Goal: Navigation & Orientation: Find specific page/section

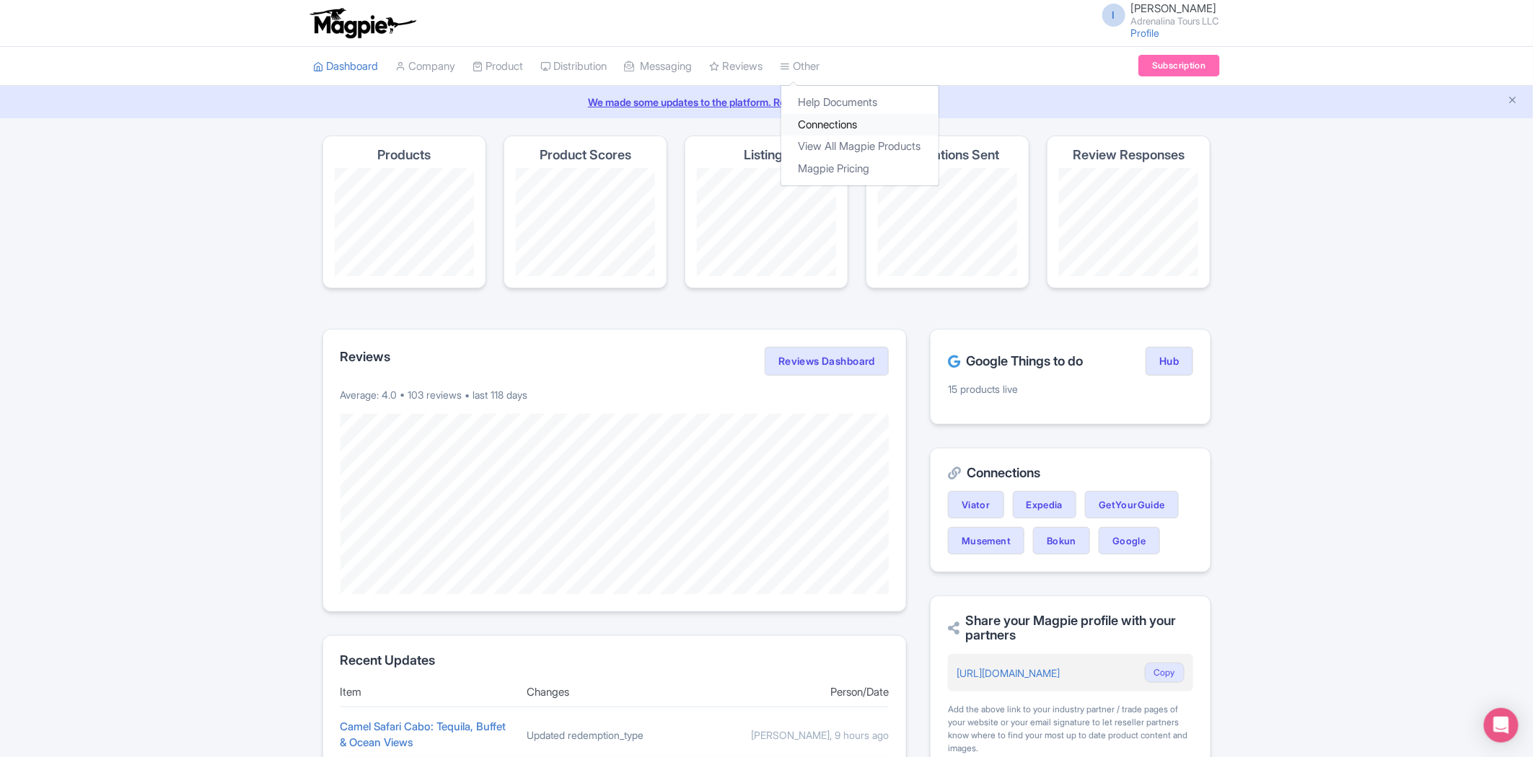
click at [828, 126] on link "Connections" at bounding box center [859, 125] width 157 height 22
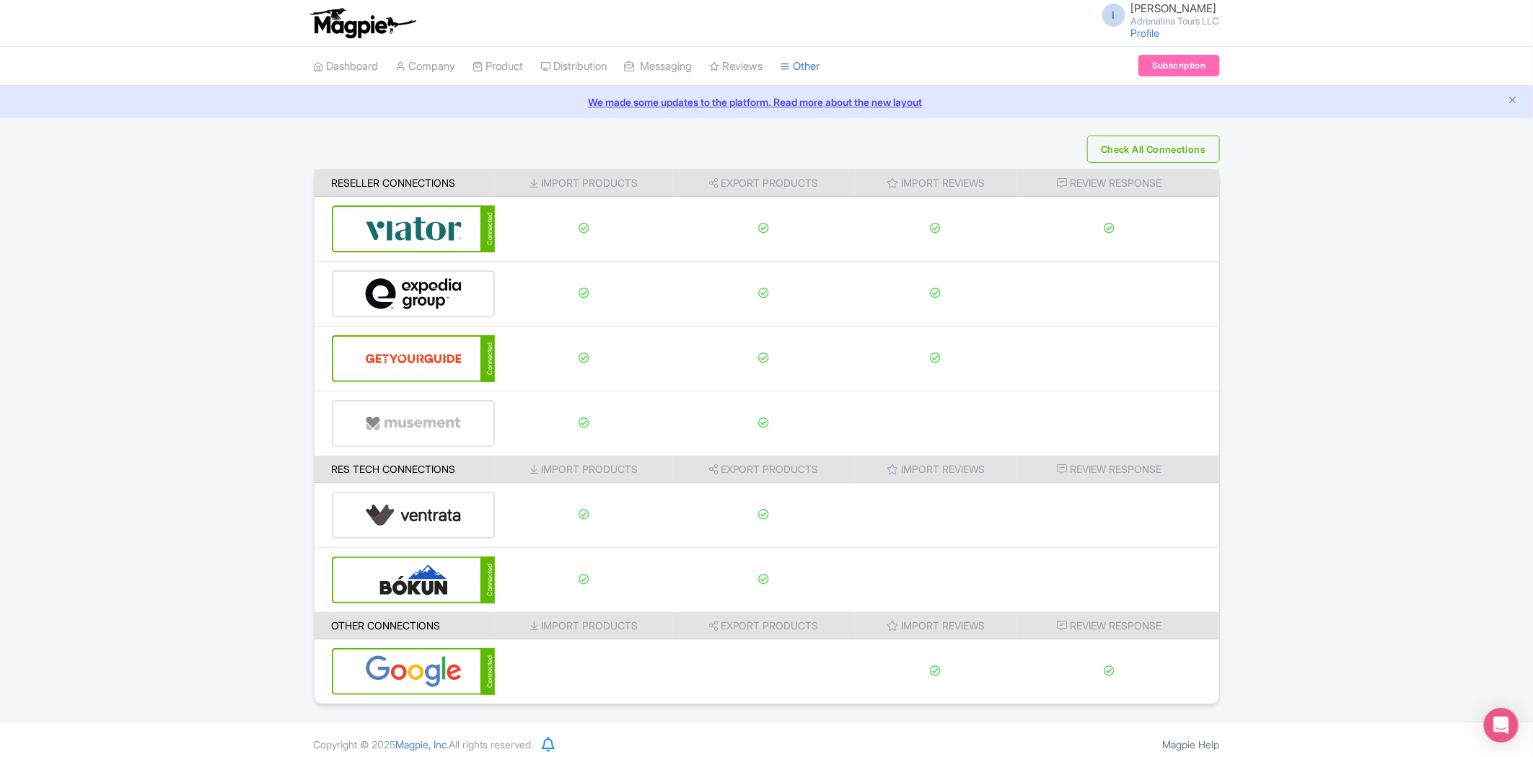
click at [760, 107] on link "We made some updates to the platform. Read more about the new layout" at bounding box center [766, 101] width 1515 height 15
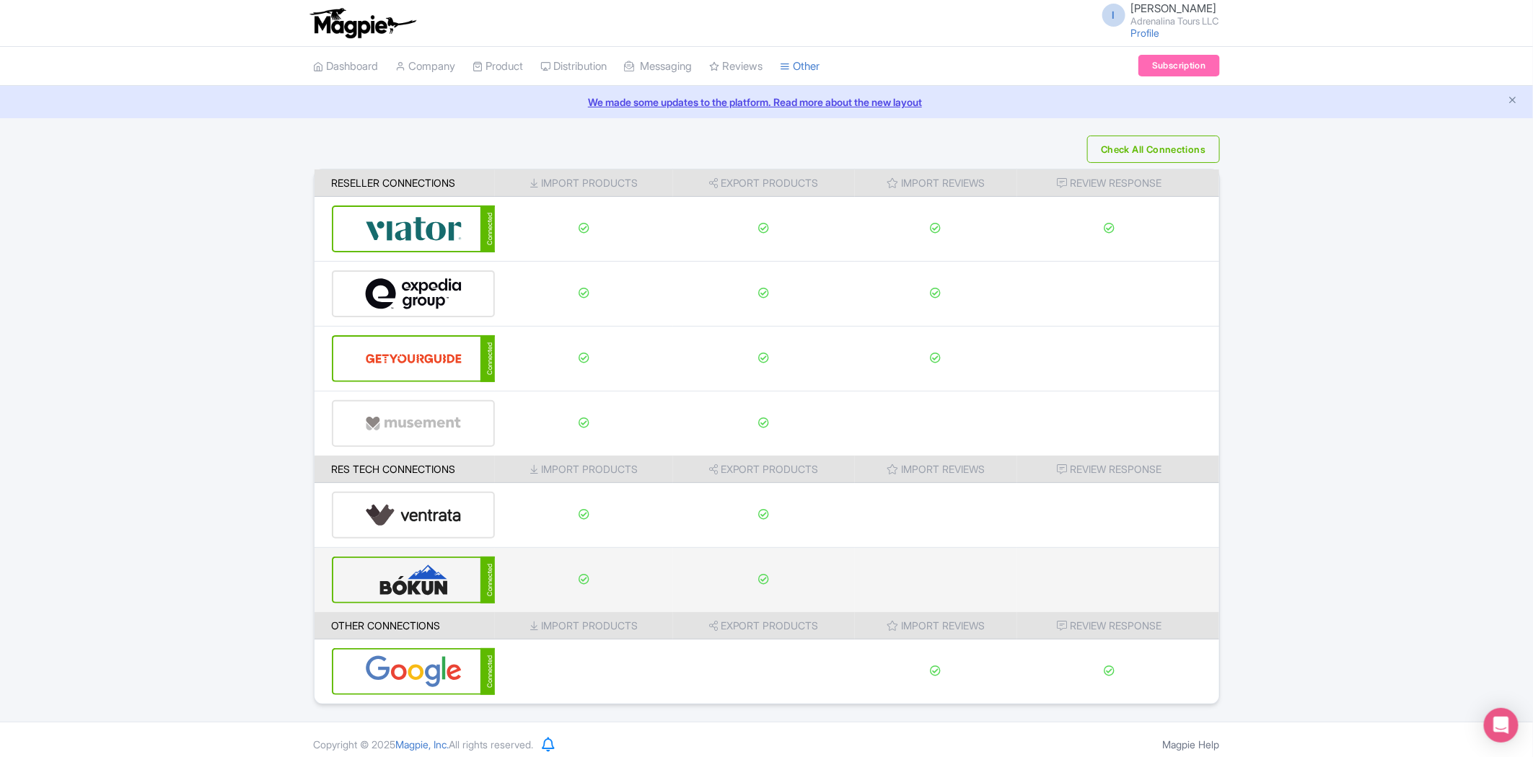
click at [421, 581] on img at bounding box center [413, 580] width 97 height 44
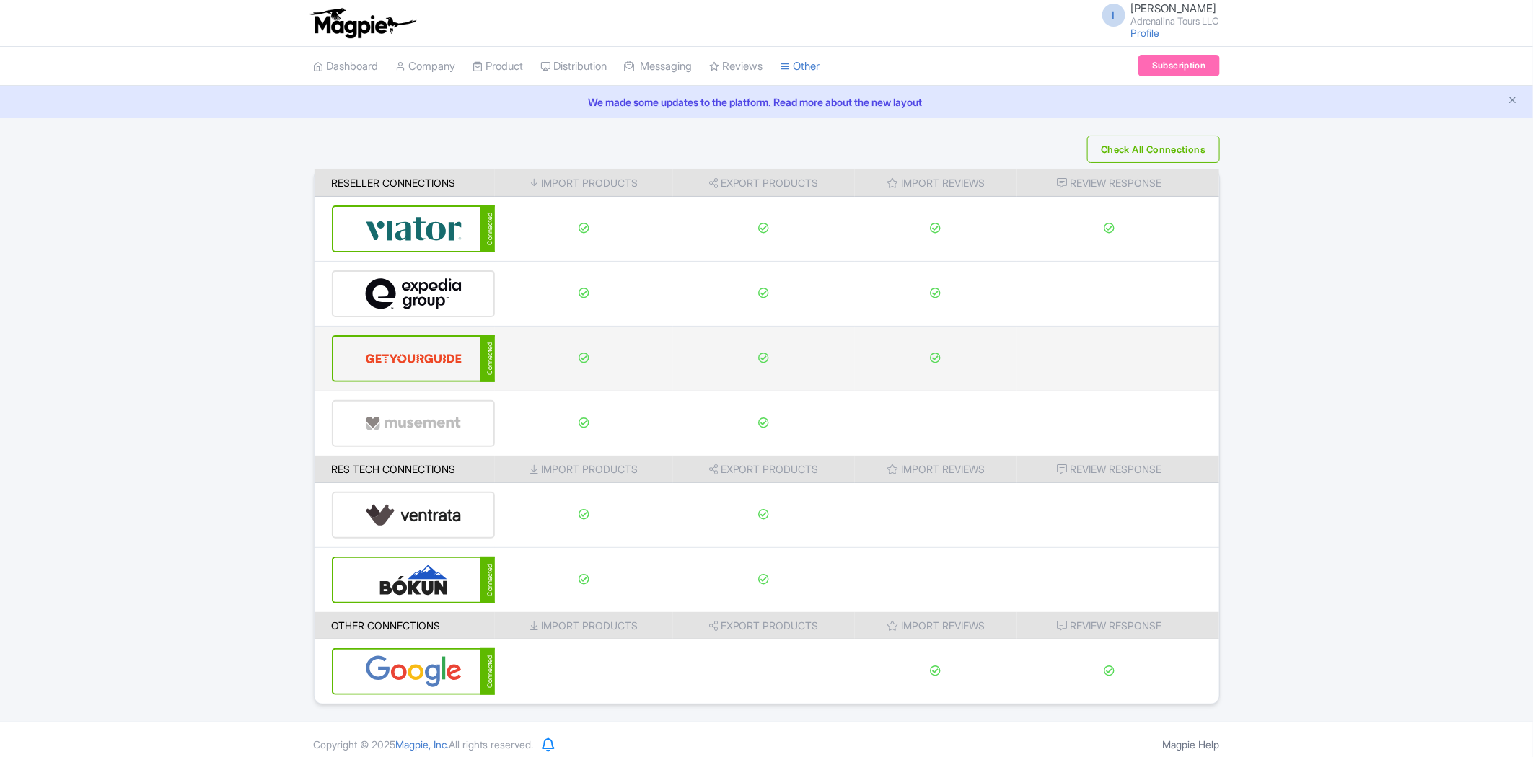
click at [441, 352] on img at bounding box center [413, 359] width 97 height 44
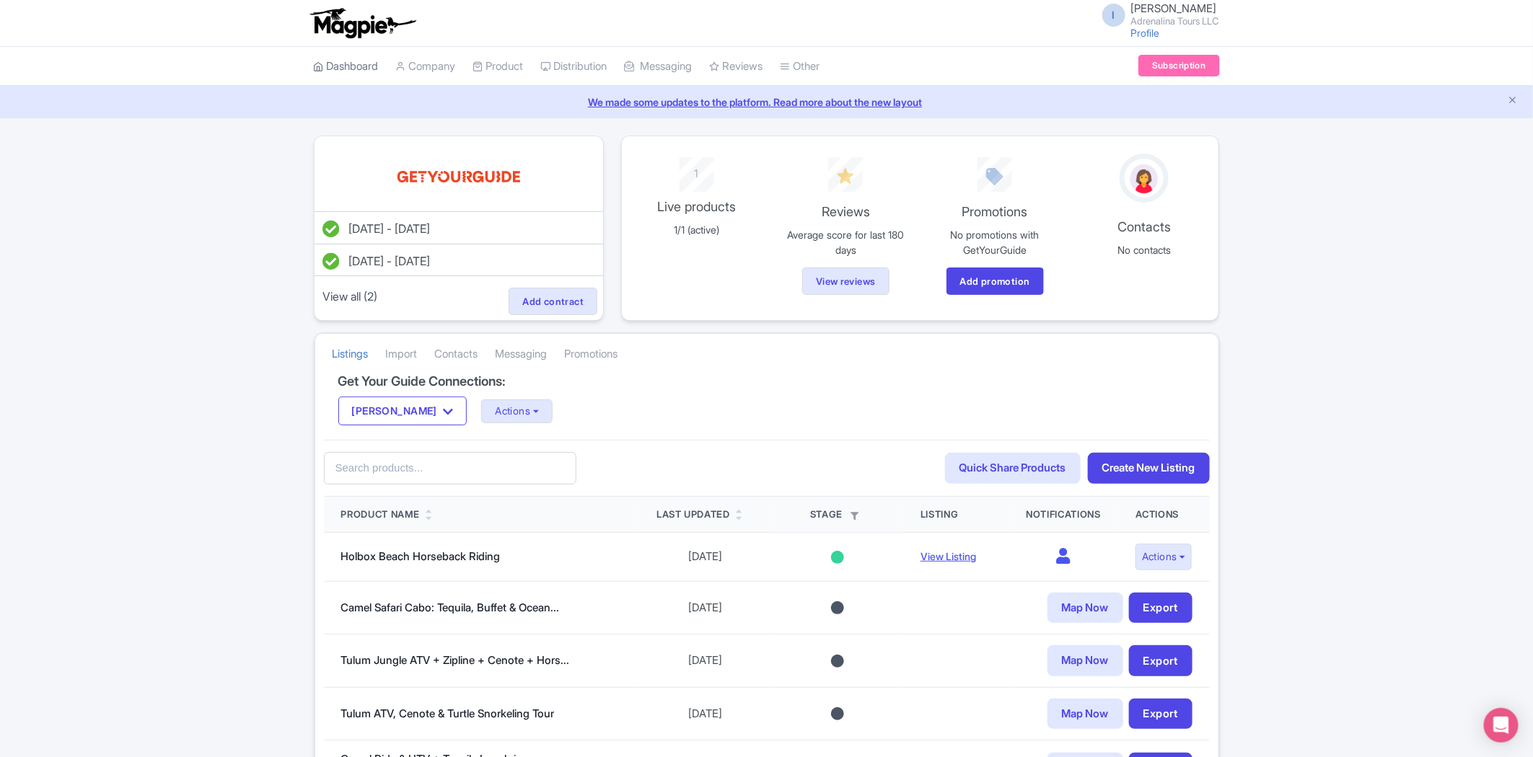
click at [346, 65] on link "Dashboard" at bounding box center [346, 67] width 65 height 40
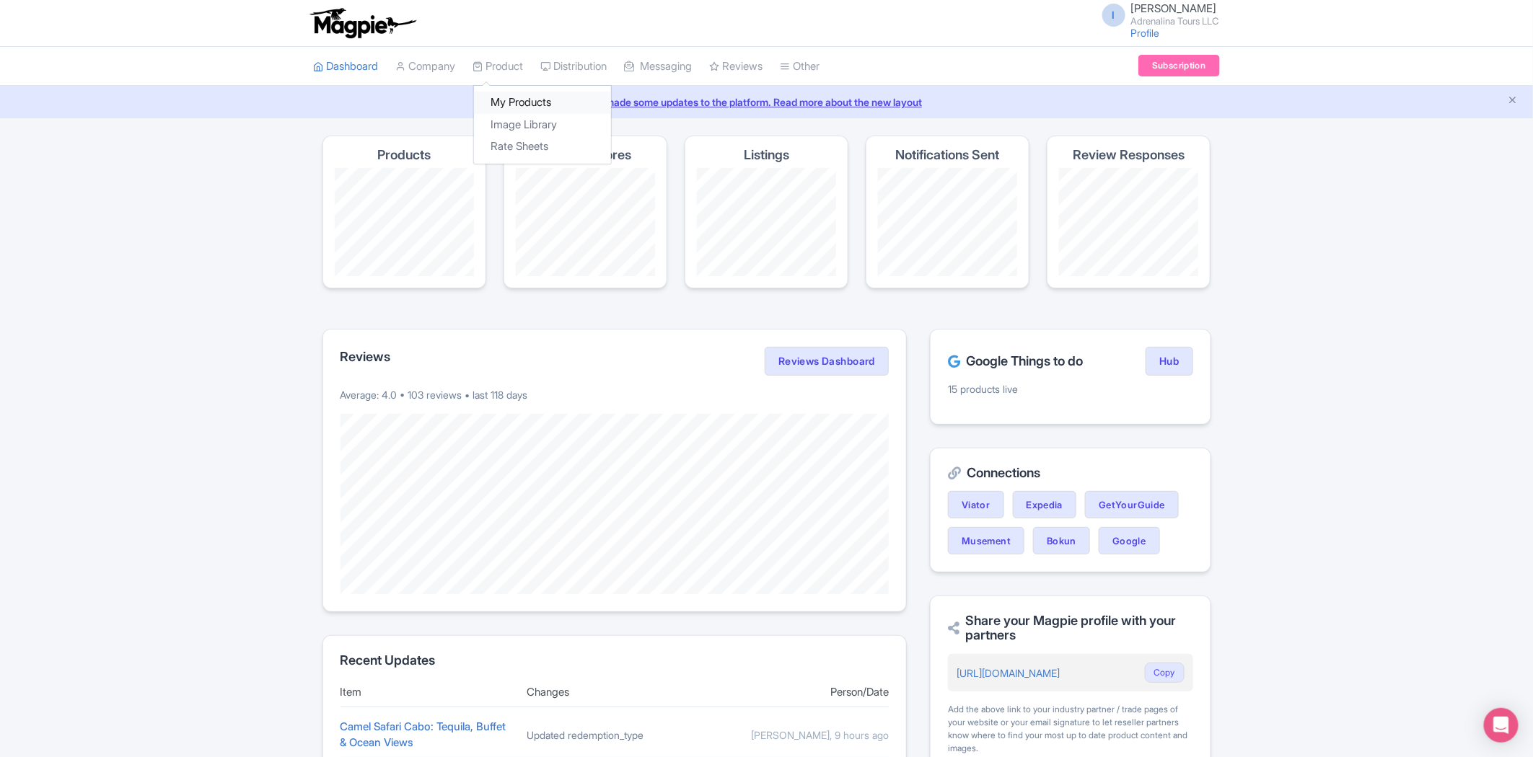
click at [509, 100] on link "My Products" at bounding box center [542, 103] width 137 height 22
